Goal: Task Accomplishment & Management: Use online tool/utility

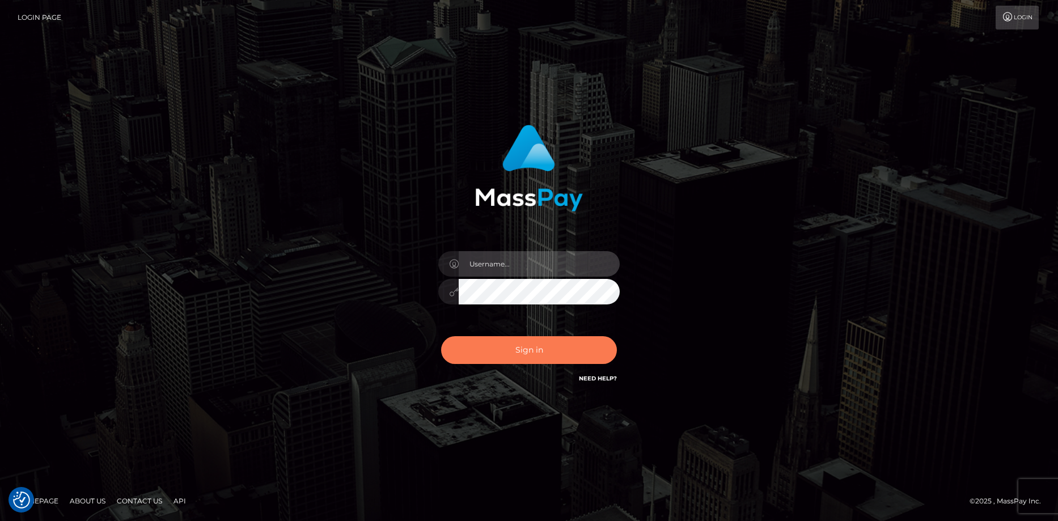
type input "Eduard Gavrilescu"
click at [517, 353] on button "Sign in" at bounding box center [529, 350] width 176 height 28
type input "Eduard Gavrilescu"
click at [517, 351] on button "Sign in" at bounding box center [529, 350] width 176 height 28
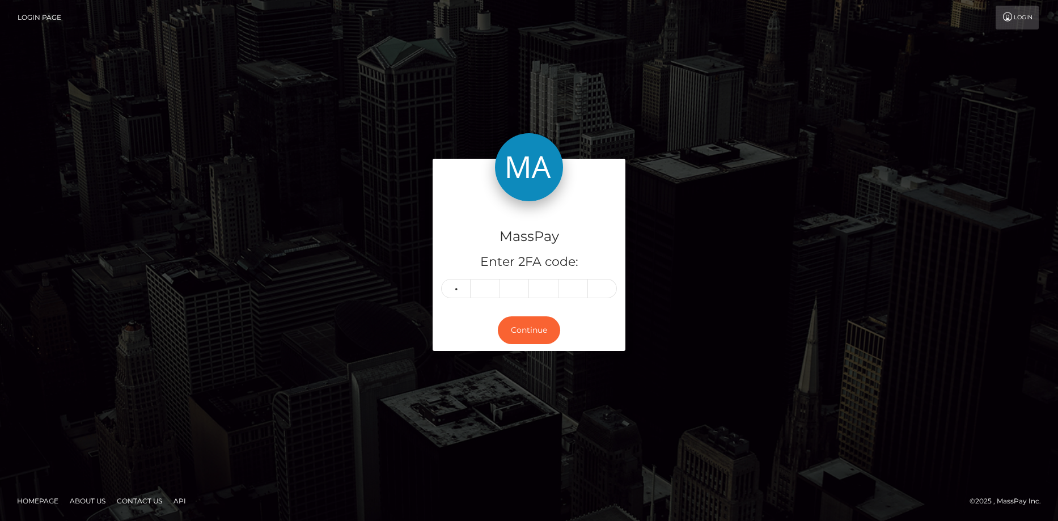
type input "4"
type input "7"
type input "9"
type input "8"
type input "2"
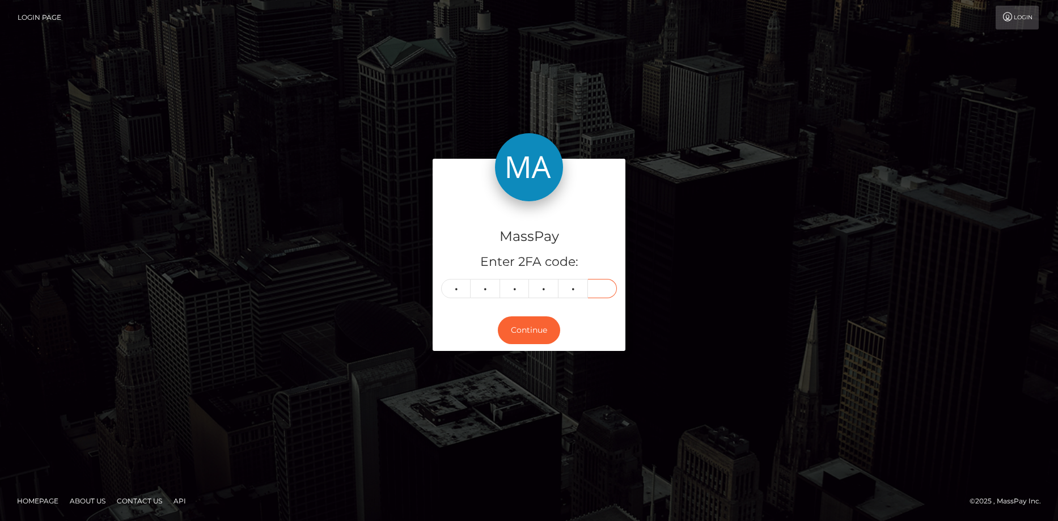
type input "8"
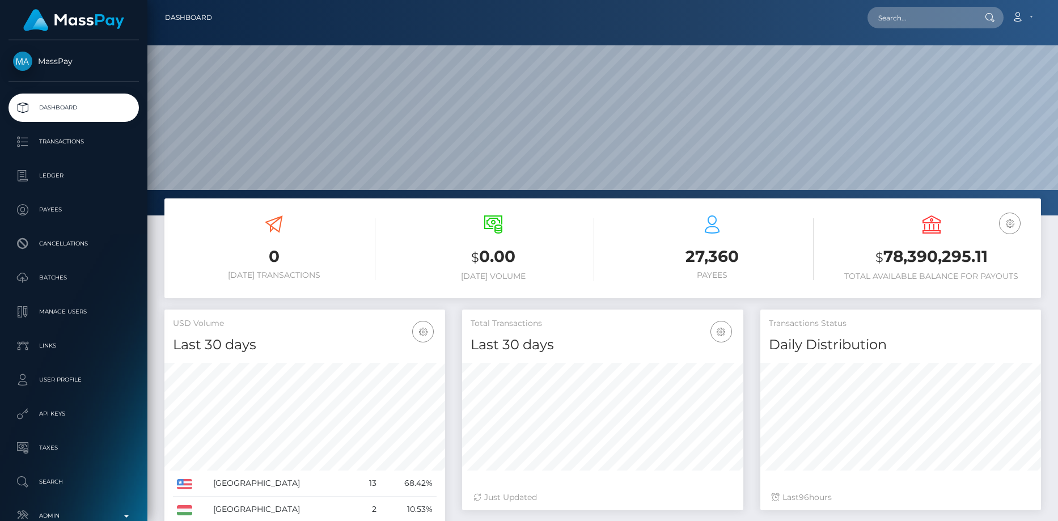
scroll to position [201, 281]
click at [933, 11] on input "text" at bounding box center [921, 18] width 107 height 22
paste input "mikeconfess@gmail.com"
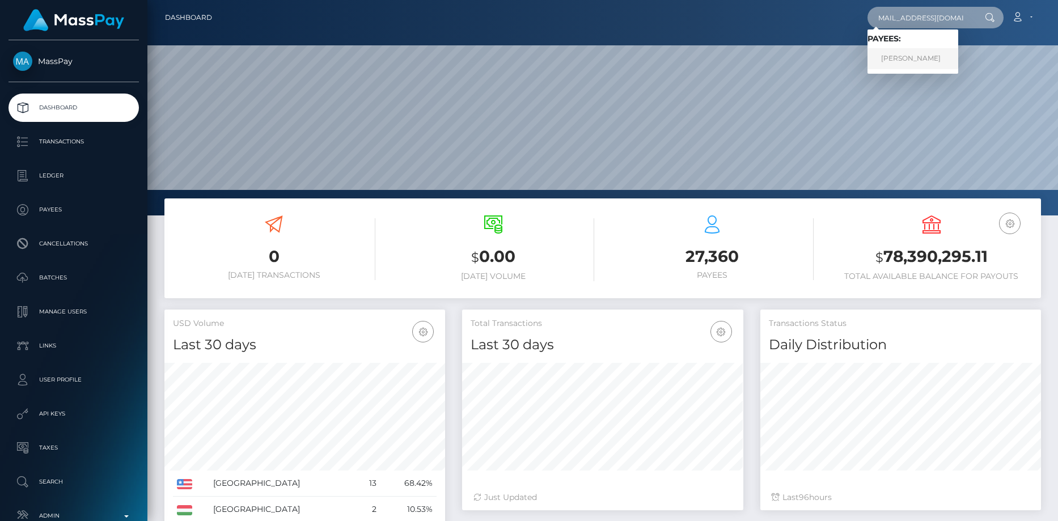
type input "mikeconfess@gmail.com"
click at [902, 56] on link "KRYSTAL NIZEL PELEHACH" at bounding box center [913, 58] width 91 height 21
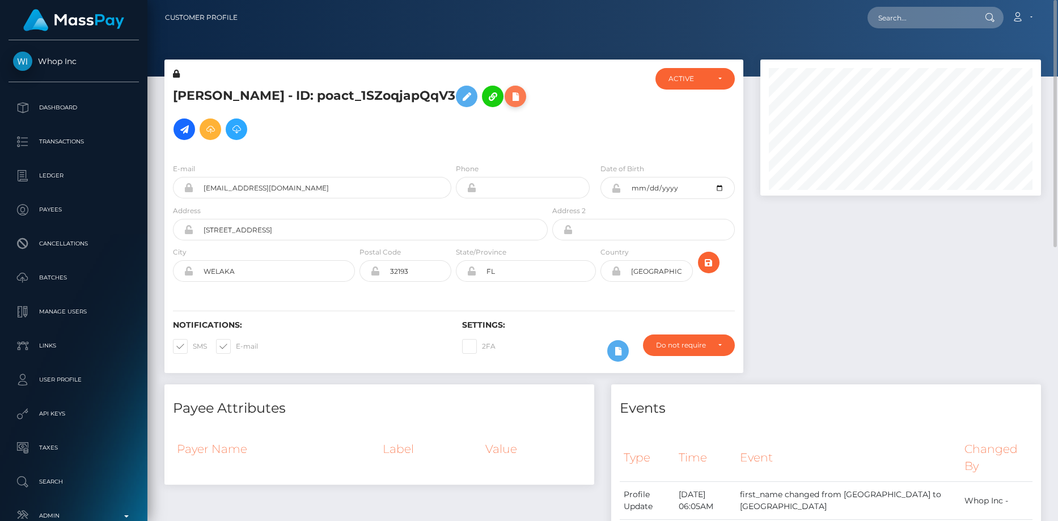
click at [509, 104] on icon at bounding box center [516, 97] width 14 height 14
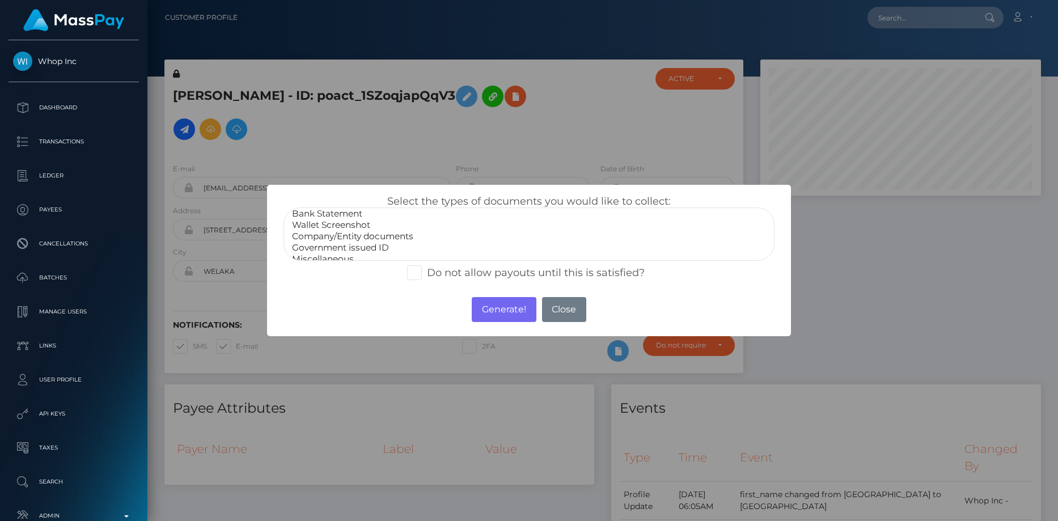
scroll to position [23, 0]
select select "Government issued ID"
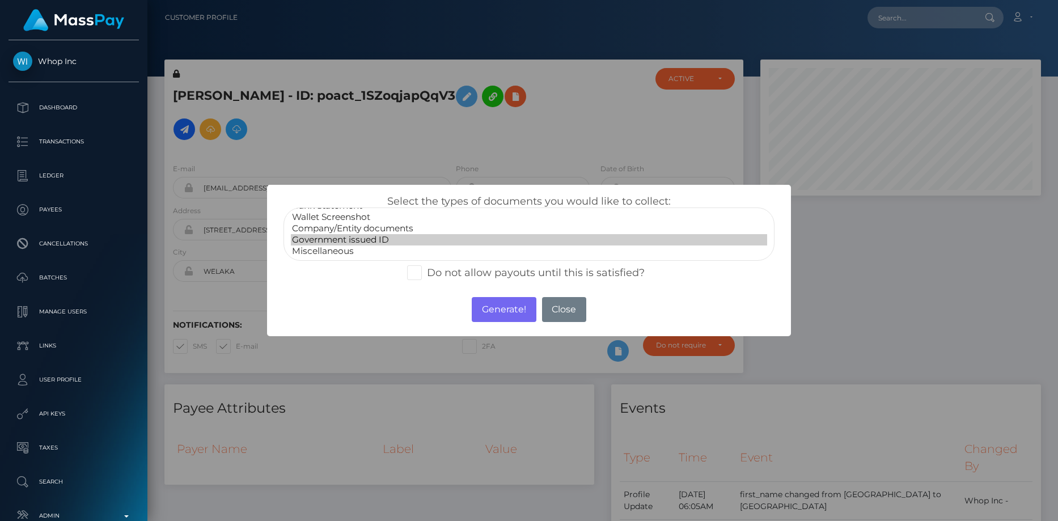
click at [343, 238] on option "Government issued ID" at bounding box center [529, 239] width 477 height 11
click at [484, 305] on button "Generate!" at bounding box center [504, 309] width 64 height 25
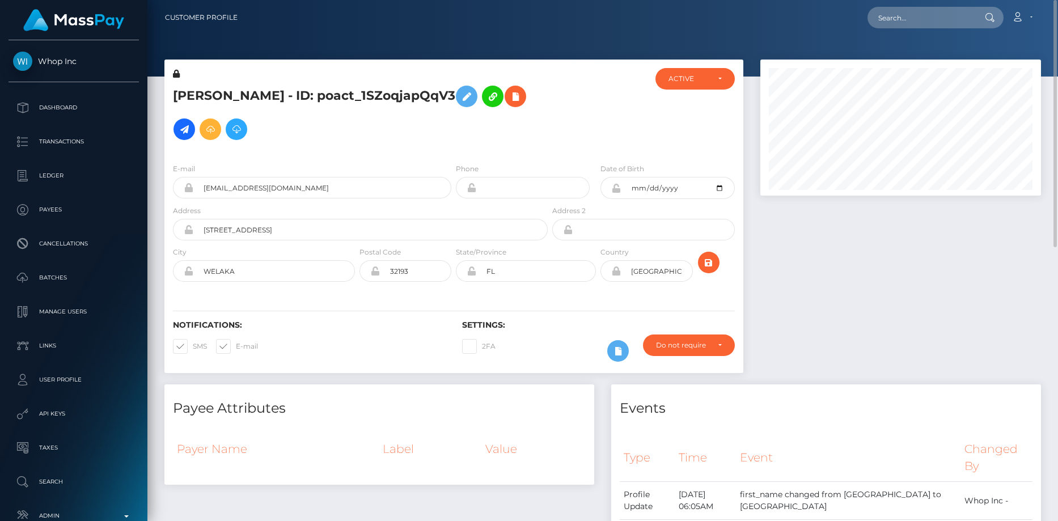
click at [900, 28] on div "Loading... Loading... Account Edit Profile Logout" at bounding box center [644, 18] width 794 height 24
click at [902, 20] on input "text" at bounding box center [921, 18] width 107 height 22
paste input "shahzadrqureshi786@gmail.com"
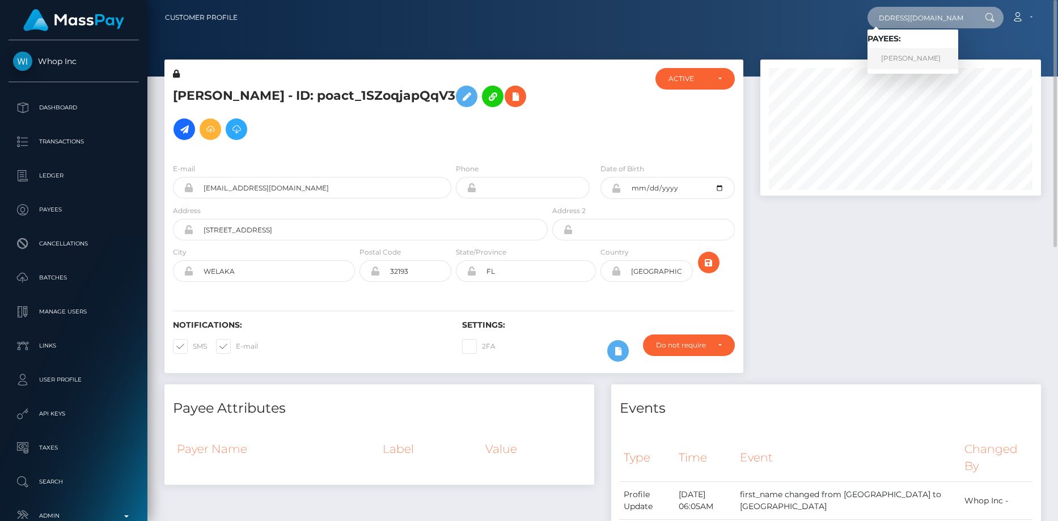
type input "shahzadrqureshi786@gmail.com"
click at [914, 54] on link "HAMZA SHAHZAD shahzad" at bounding box center [913, 58] width 91 height 21
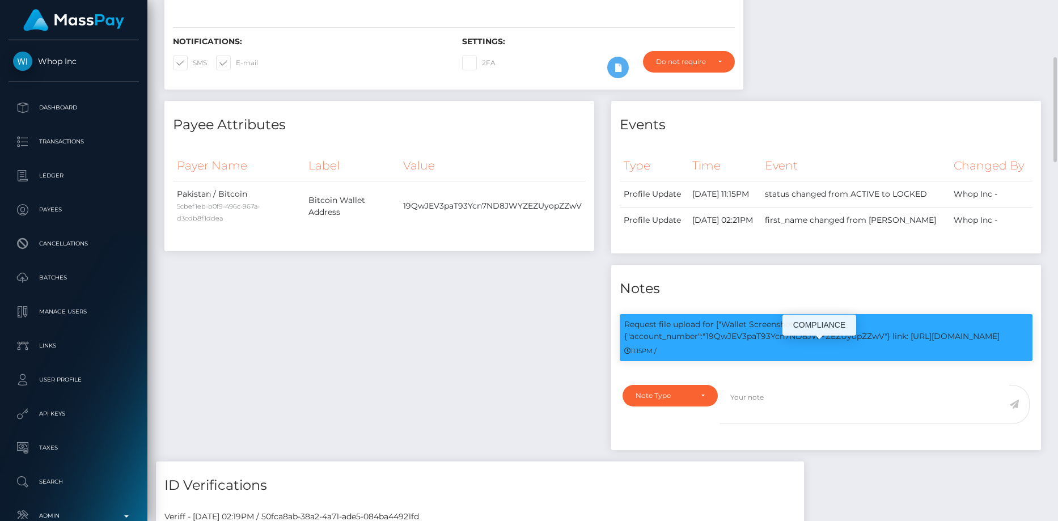
scroll to position [136, 281]
click at [796, 343] on p "Request file upload for ["Wallet Screenshot"] / {"account_number":"19QwJEV3paT9…" at bounding box center [826, 331] width 404 height 24
copy p "19QwJEV3paT93Ycn7ND8JWYZEZUyopZZwV"
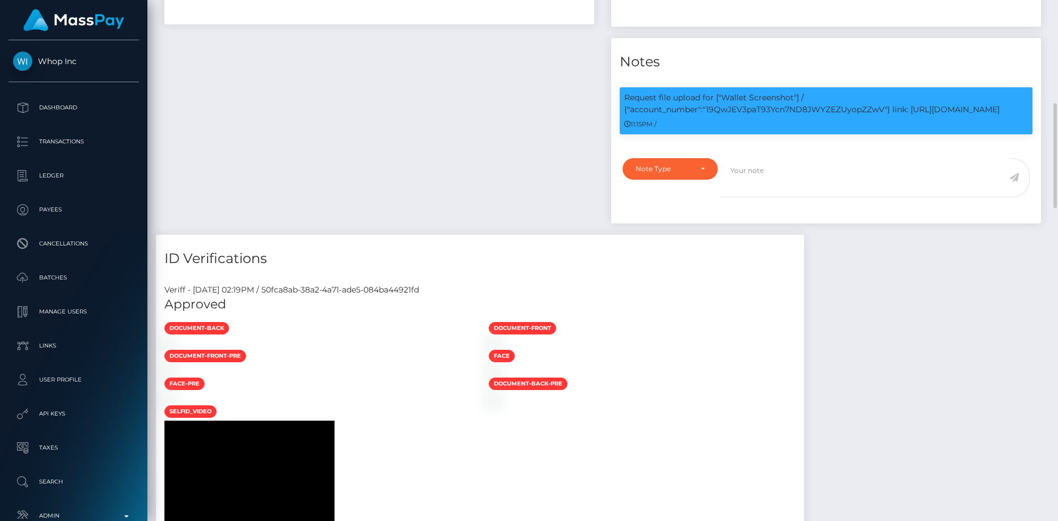
scroll to position [57, 0]
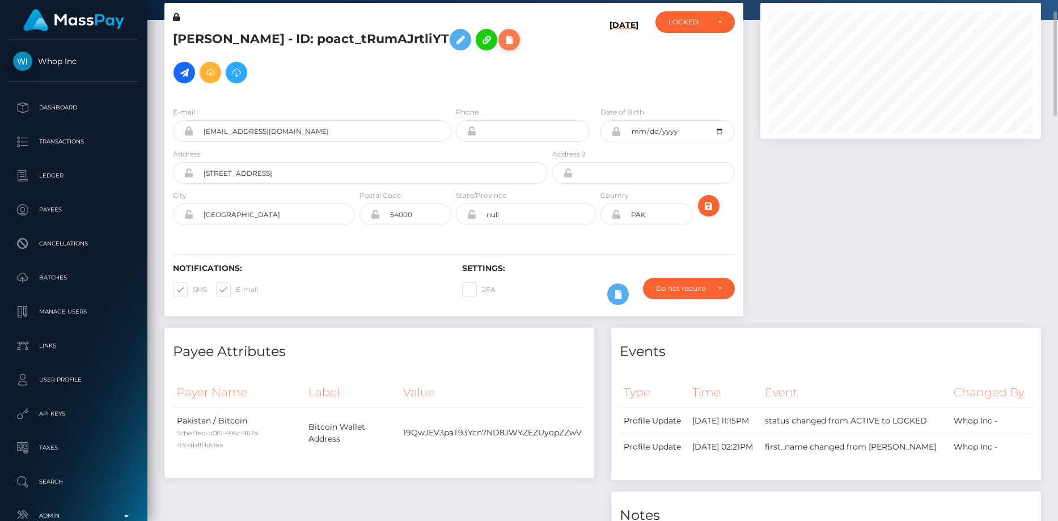
click at [502, 47] on icon at bounding box center [509, 40] width 14 height 14
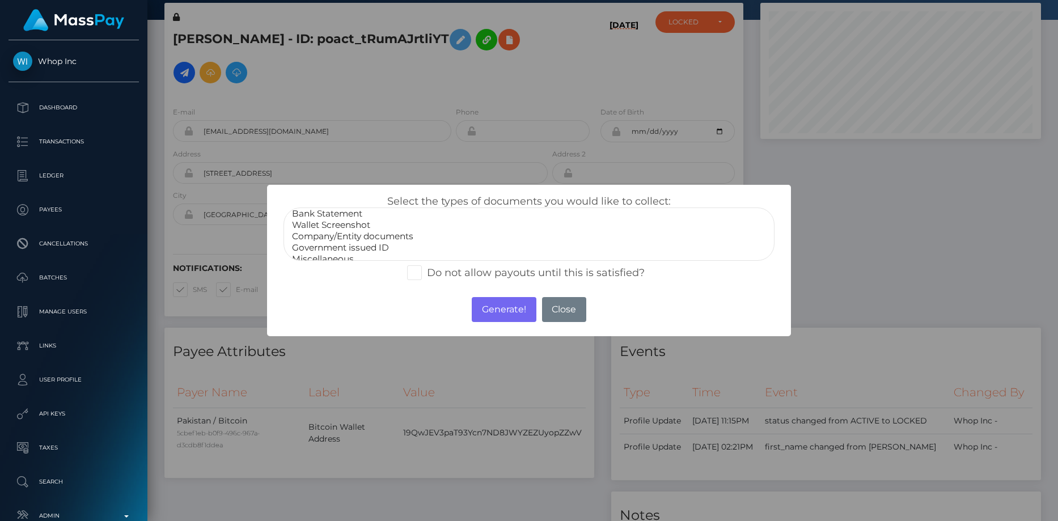
scroll to position [23, 0]
select select "Wallet Screenshot"
click at [364, 215] on option "Wallet Screenshot" at bounding box center [529, 217] width 477 height 11
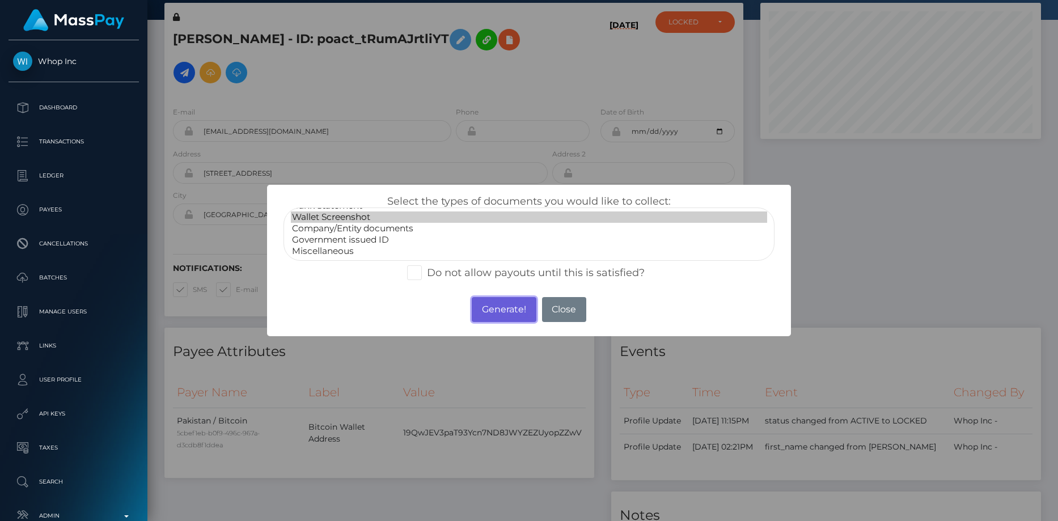
click at [504, 307] on button "Generate!" at bounding box center [504, 309] width 64 height 25
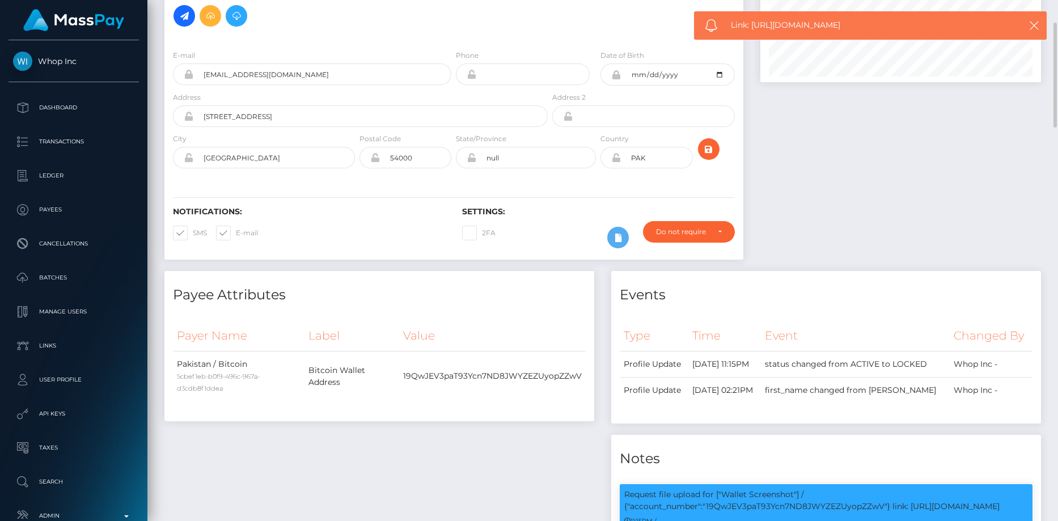
scroll to position [0, 0]
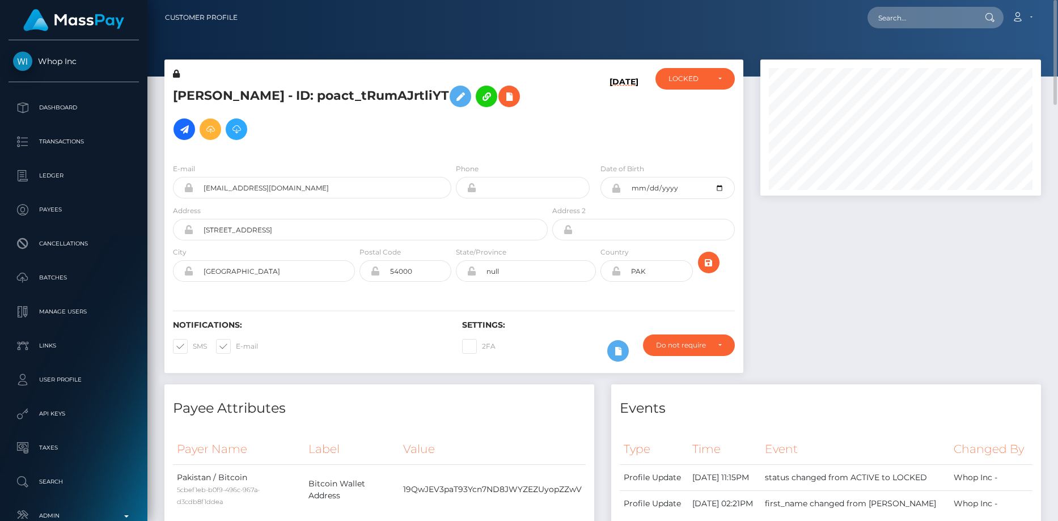
drag, startPoint x: 844, startPoint y: 2, endPoint x: 869, endPoint y: 10, distance: 25.6
click at [845, 2] on nav "Customer Profile Loading... Loading... Account" at bounding box center [602, 17] width 911 height 35
drag, startPoint x: 886, startPoint y: 11, endPoint x: 916, endPoint y: 16, distance: 30.4
click at [886, 12] on input "text" at bounding box center [921, 18] width 107 height 22
paste input "poact_BU4r6fKeAuA4"
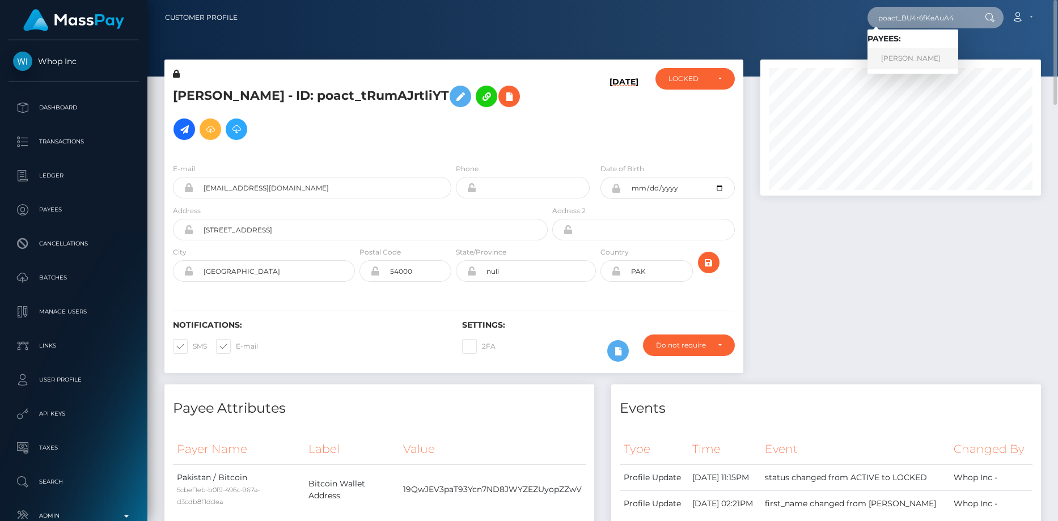
type input "poact_BU4r6fKeAuA4"
click at [905, 54] on link "Murad Khan" at bounding box center [913, 58] width 91 height 21
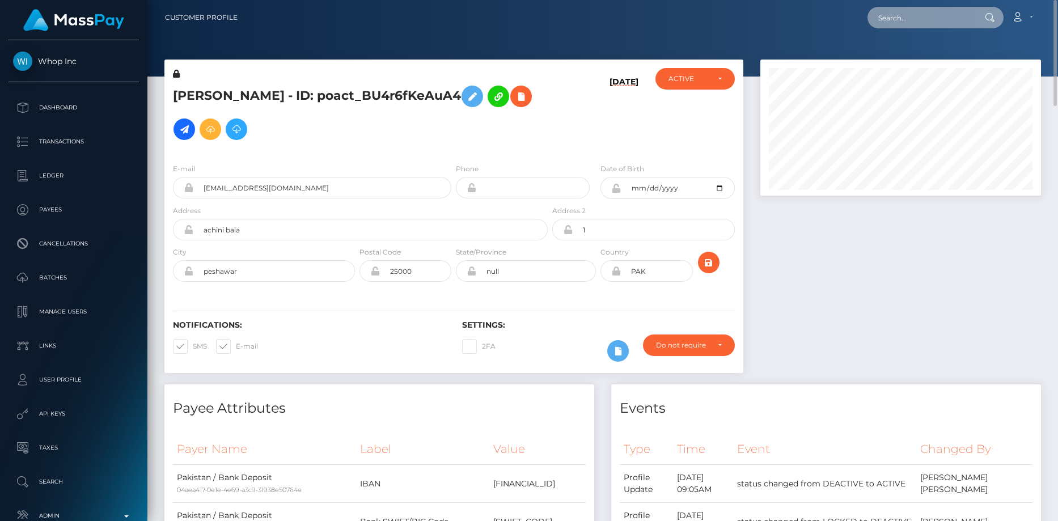
click at [887, 26] on input "text" at bounding box center [921, 18] width 107 height 22
paste input "[EMAIL_ADDRESS][DOMAIN_NAME]"
type input "[EMAIL_ADDRESS][DOMAIN_NAME]"
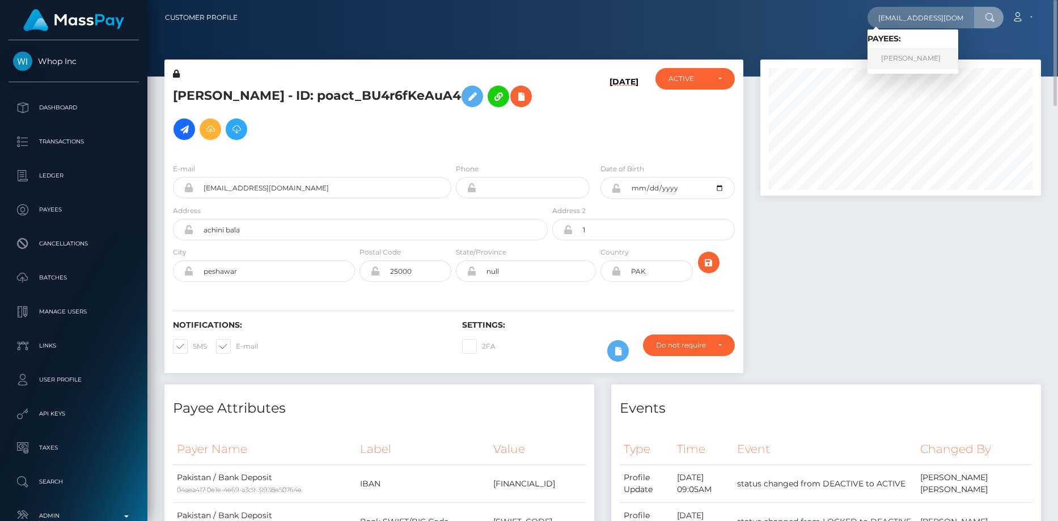
click at [907, 59] on link "JEMILU MUHAMMAD GARBA" at bounding box center [913, 58] width 91 height 21
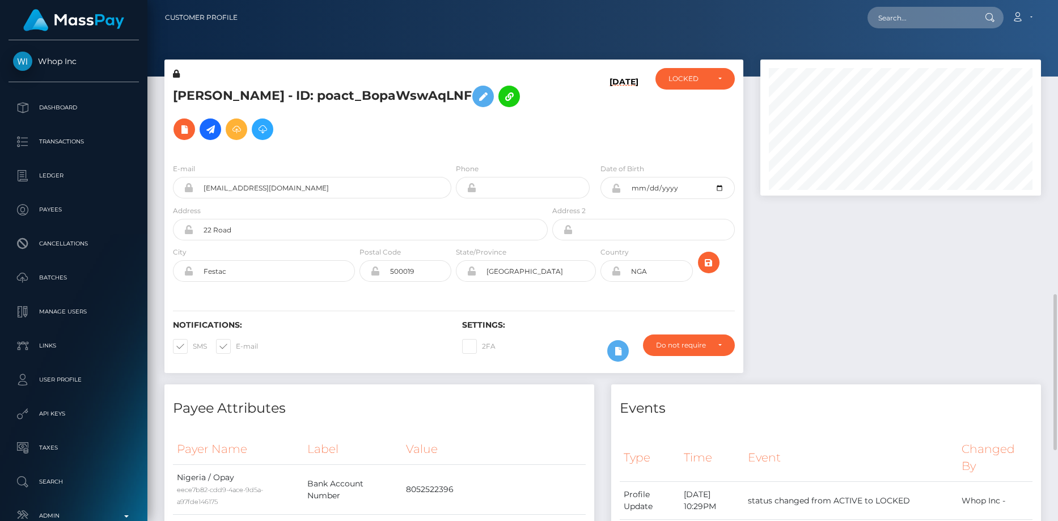
drag, startPoint x: 0, startPoint y: 0, endPoint x: 741, endPoint y: 458, distance: 871.3
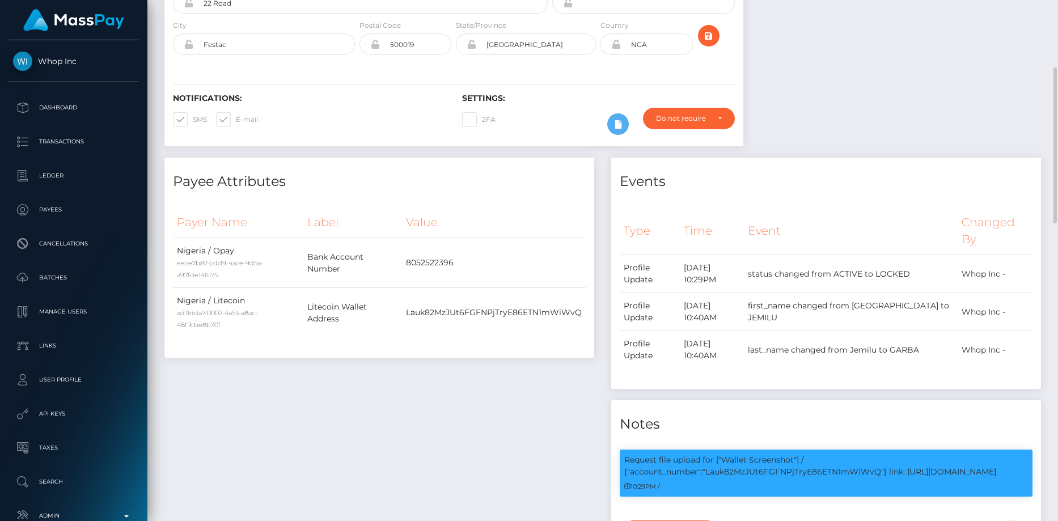
click at [741, 458] on p "Request file upload for ["Wallet Screenshot"] / {"account_number":"Lauk82MzJUt6…" at bounding box center [826, 466] width 404 height 24
copy p "Lauk82MzJUt6FGFNPjTryE86ETN1mWiWvQ"
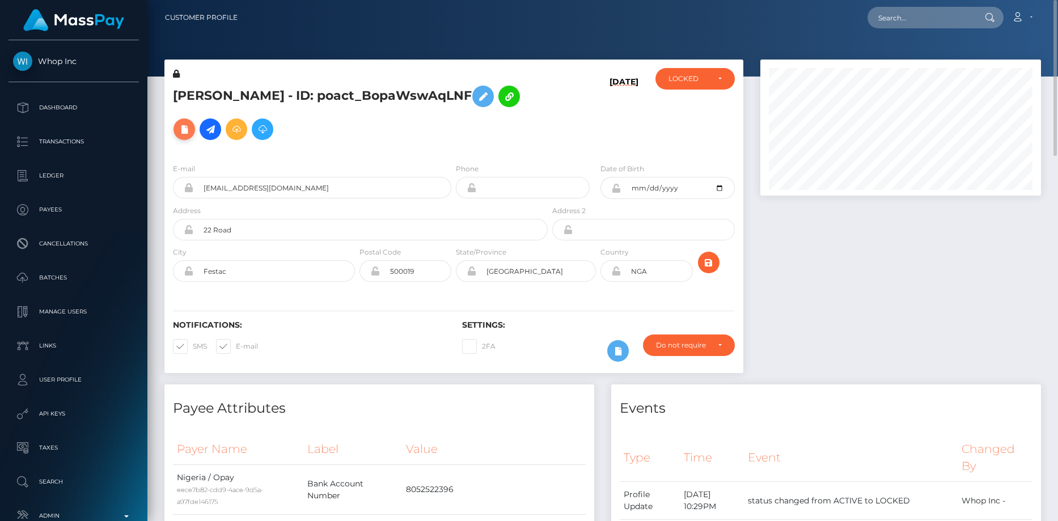
click at [191, 122] on icon at bounding box center [184, 129] width 14 height 14
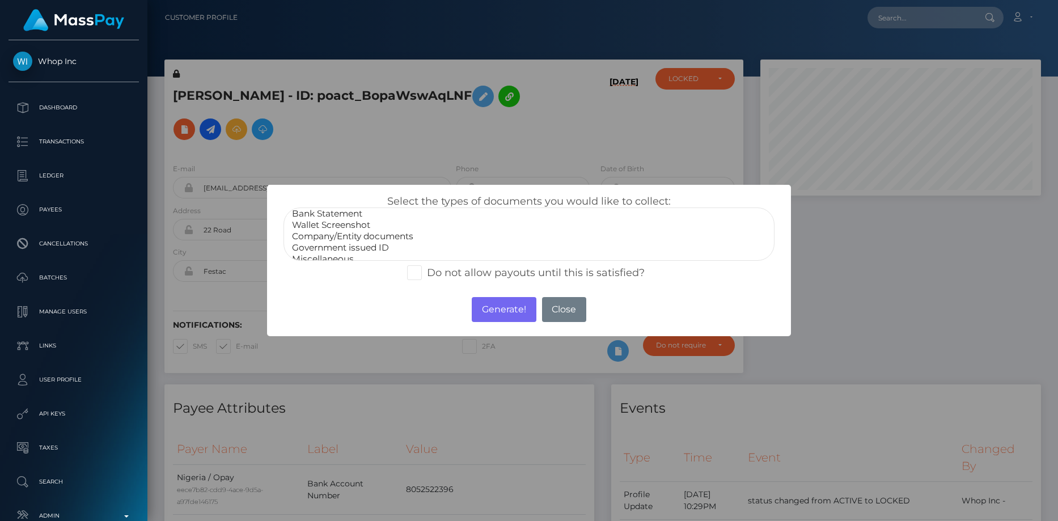
scroll to position [23, 0]
select select "Wallet Screenshot"
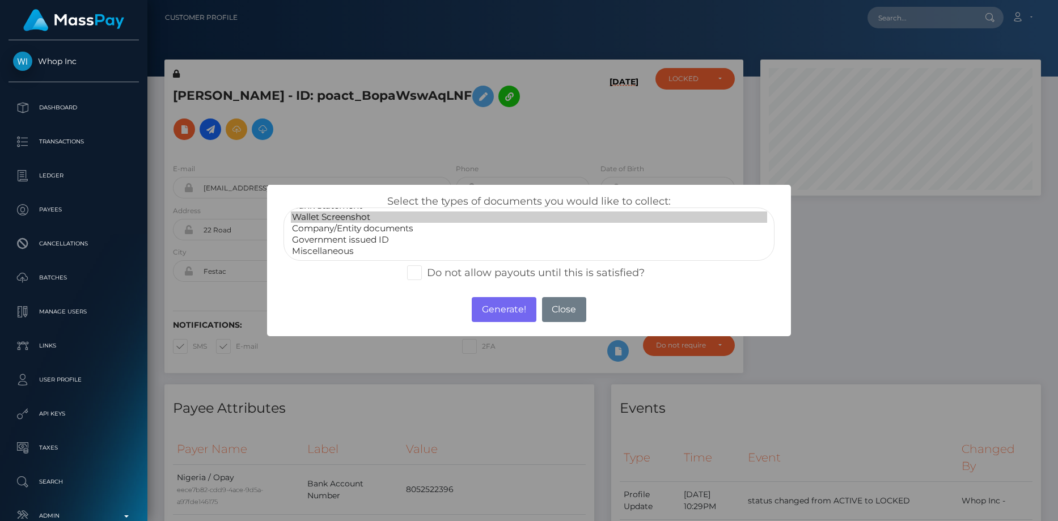
click at [365, 218] on option "Wallet Screenshot" at bounding box center [529, 217] width 477 height 11
click at [504, 316] on button "Generate!" at bounding box center [504, 309] width 64 height 25
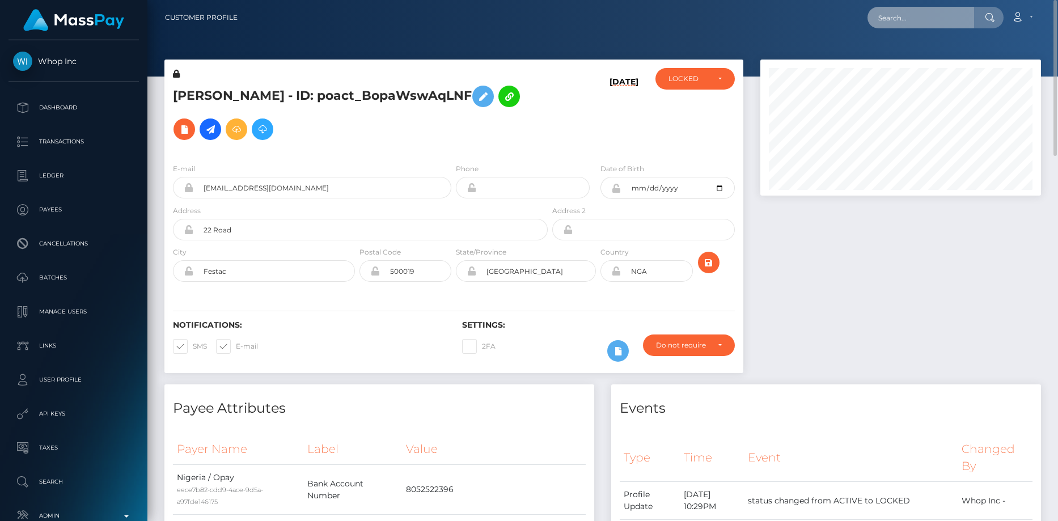
click at [898, 18] on input "text" at bounding box center [921, 18] width 107 height 22
paste input "ophinsks@gmail.com"
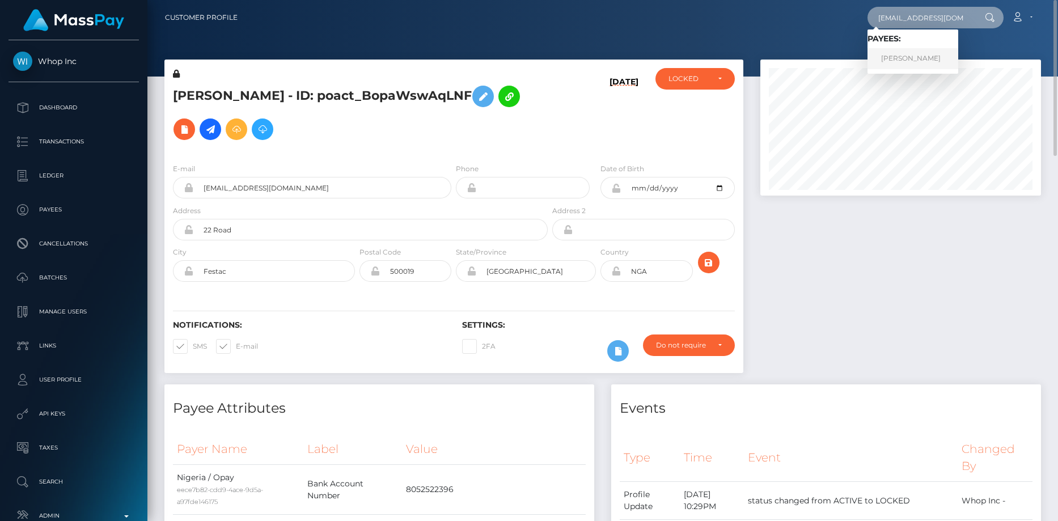
type input "ophinsks@gmail.com"
click at [912, 51] on link "Mohamed Ben Hassine" at bounding box center [913, 58] width 91 height 21
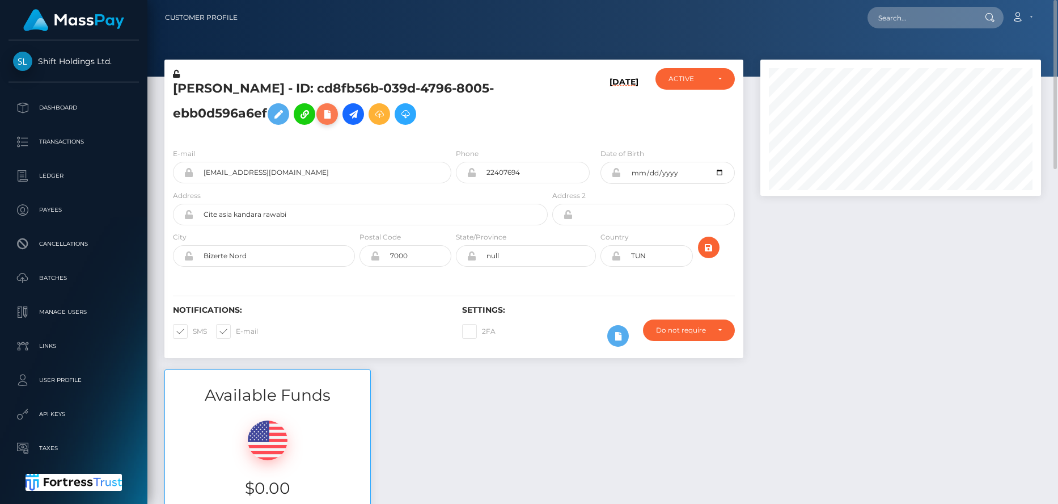
click at [327, 121] on icon at bounding box center [327, 114] width 14 height 14
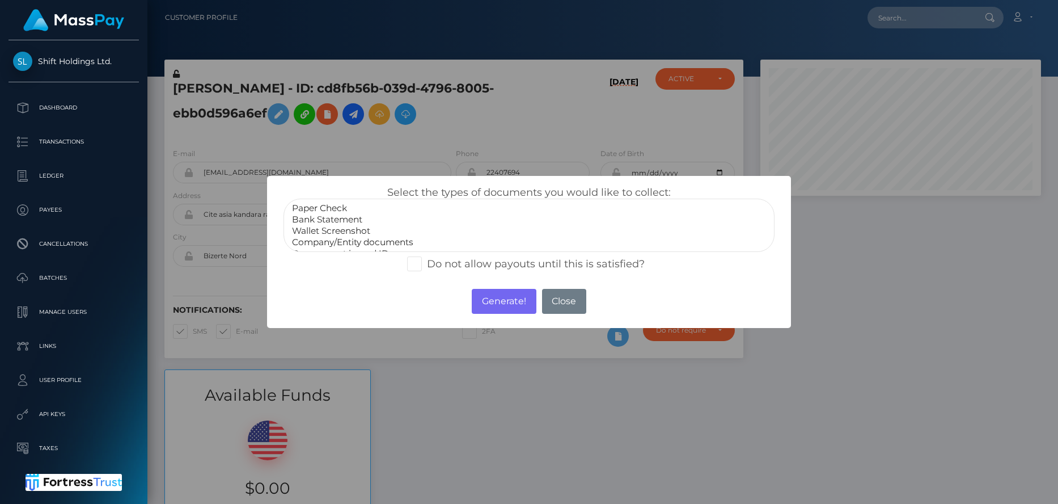
click at [350, 229] on option "Wallet Screenshot" at bounding box center [529, 230] width 477 height 11
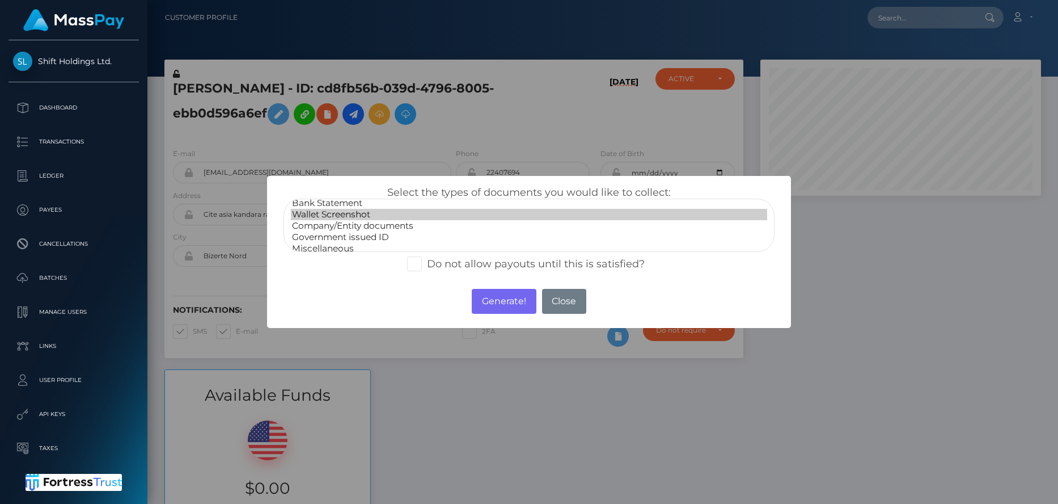
scroll to position [23, 0]
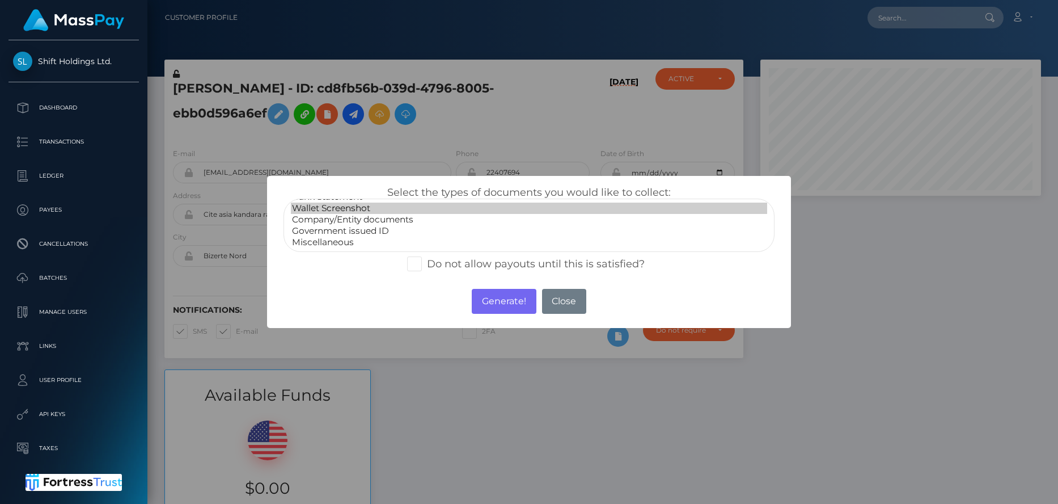
select select "Government issued ID"
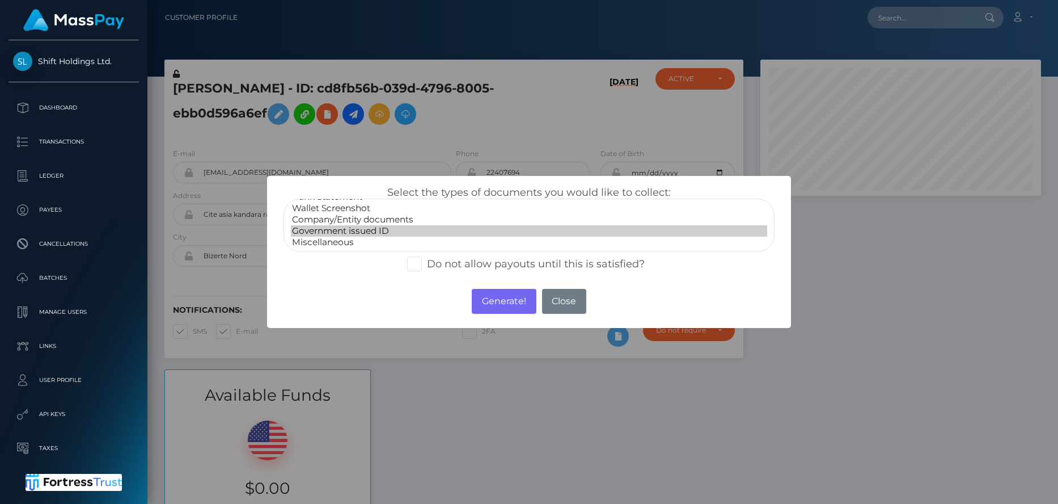
click at [347, 231] on option "Government issued ID" at bounding box center [529, 230] width 477 height 11
click at [493, 301] on button "Generate!" at bounding box center [504, 301] width 64 height 25
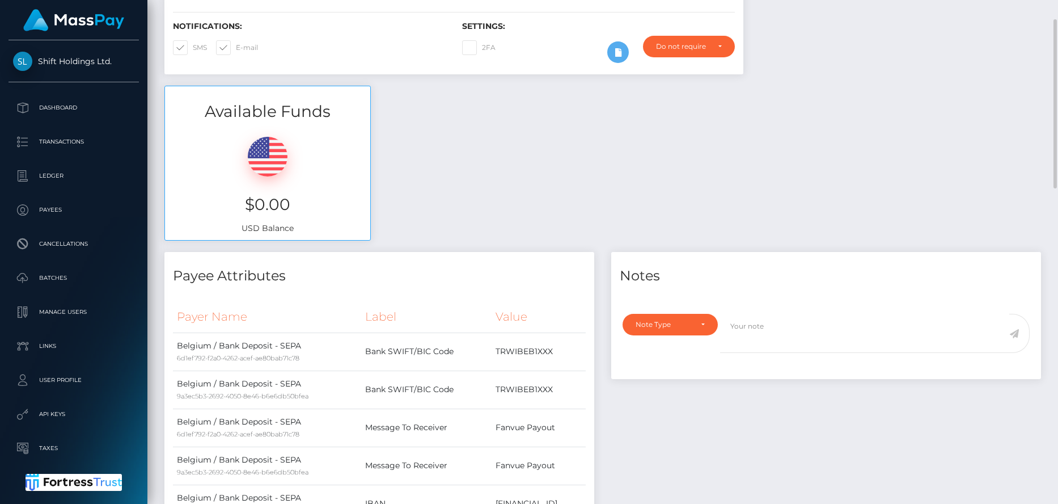
scroll to position [0, 0]
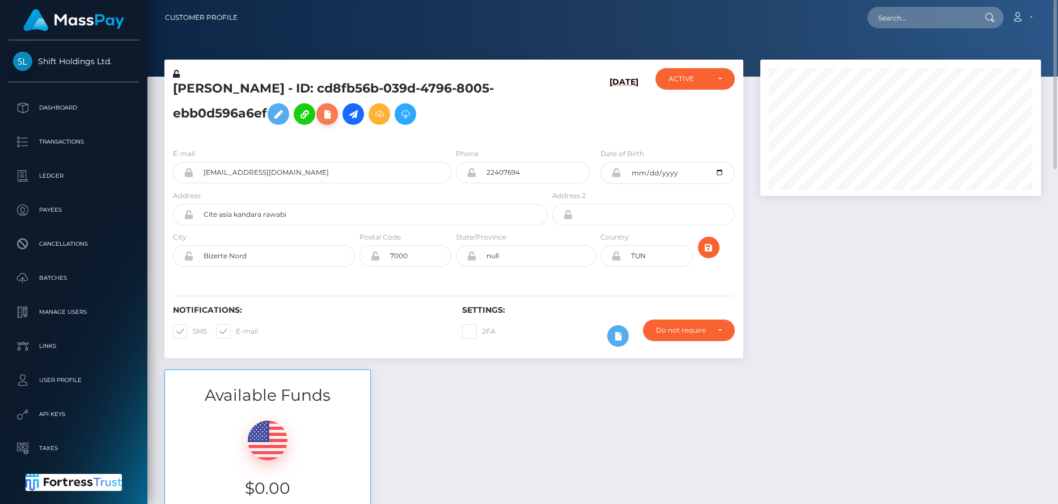
click at [323, 113] on icon at bounding box center [327, 114] width 14 height 14
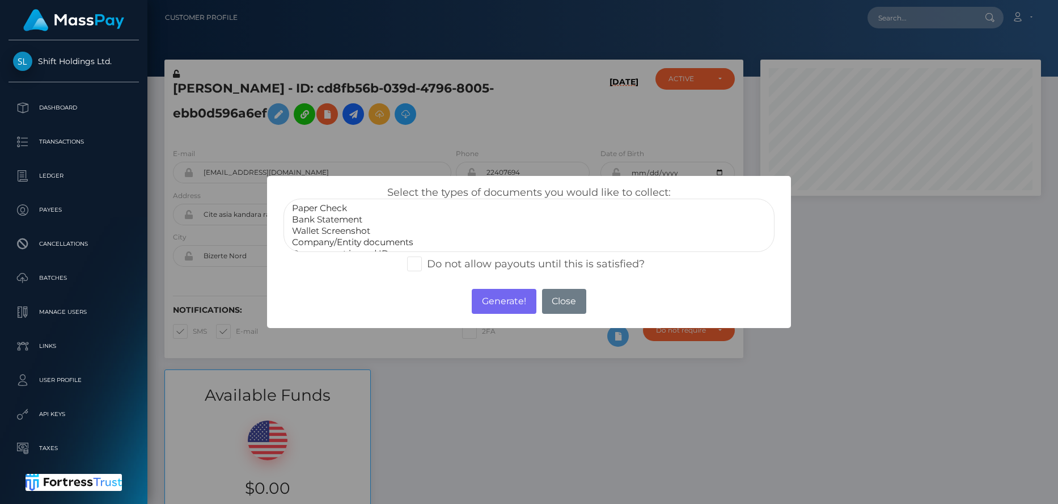
select select "Bank Statement"
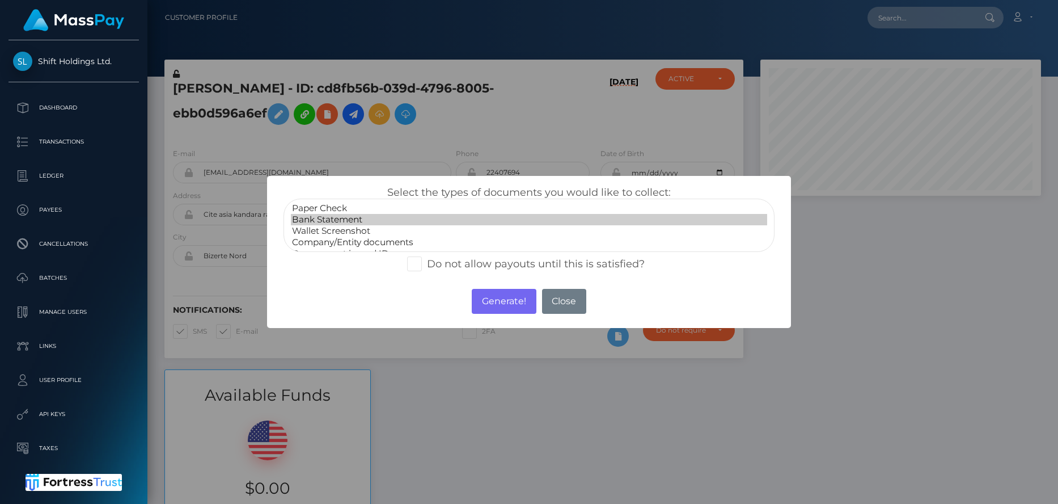
click at [383, 222] on option "Bank Statement" at bounding box center [529, 219] width 477 height 11
click at [484, 300] on button "Generate!" at bounding box center [504, 301] width 64 height 25
